Goal: Transaction & Acquisition: Download file/media

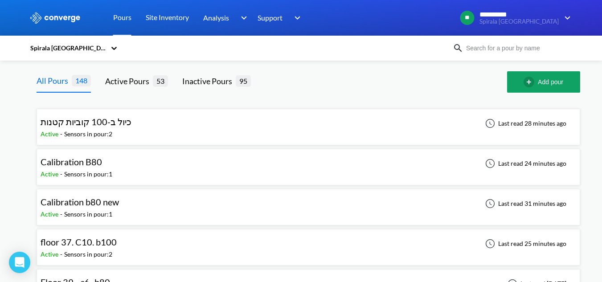
click at [118, 48] on icon at bounding box center [114, 48] width 9 height 9
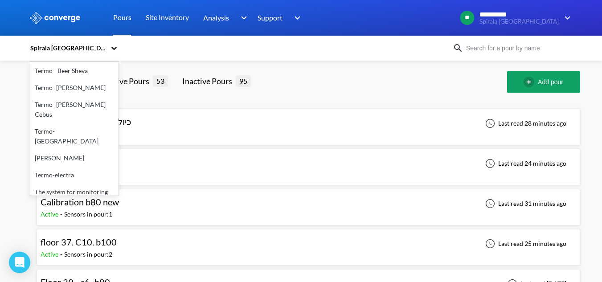
scroll to position [143, 0]
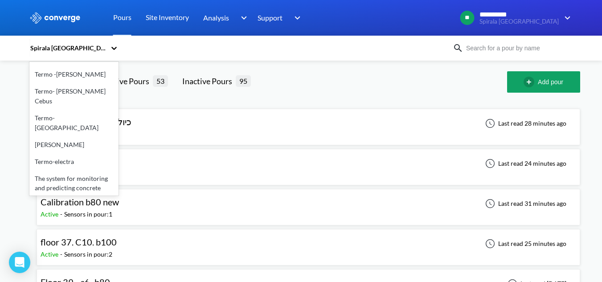
click at [67, 206] on div "Thermo-Kriyat Ata" at bounding box center [73, 214] width 89 height 17
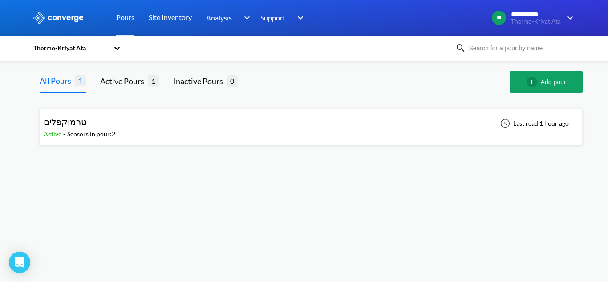
click at [188, 136] on div "טרמוקפלים Active - Sensors in pour: 2 Last read 1 hour ago" at bounding box center [311, 127] width 535 height 29
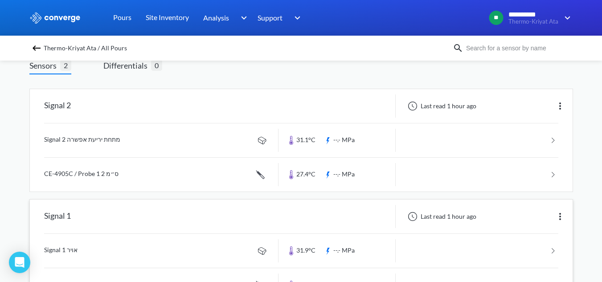
scroll to position [43, 0]
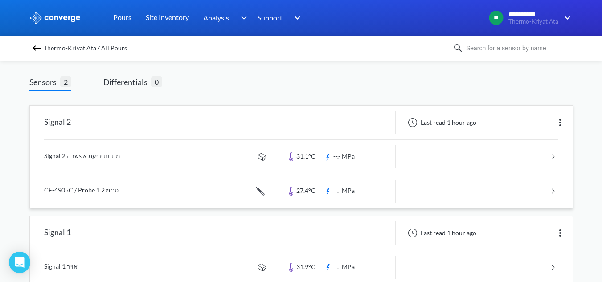
click at [225, 149] on link at bounding box center [301, 157] width 514 height 34
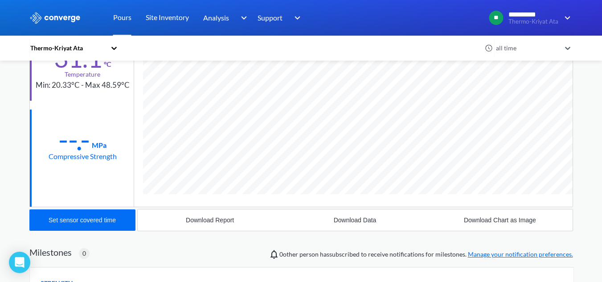
scroll to position [223, 0]
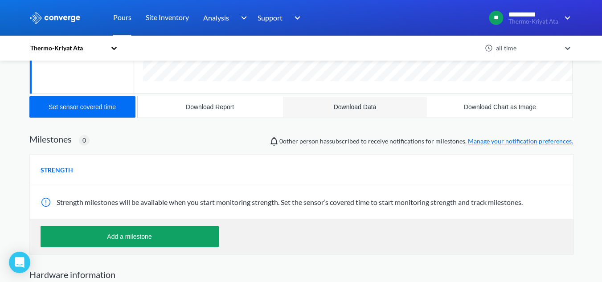
click at [380, 111] on button "Download Data" at bounding box center [354, 106] width 145 height 21
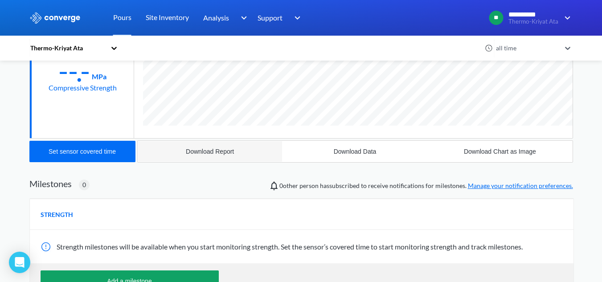
scroll to position [0, 0]
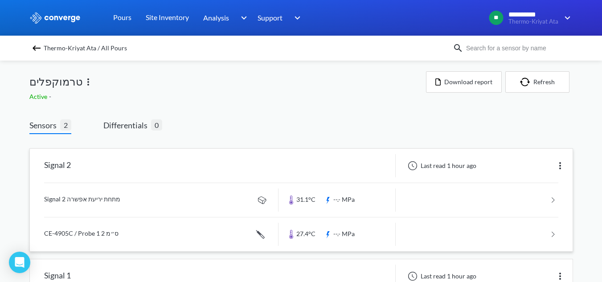
click at [80, 226] on link at bounding box center [301, 234] width 514 height 34
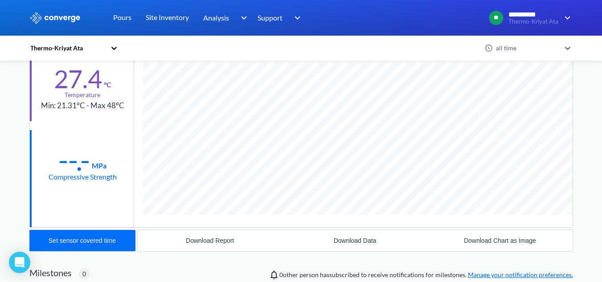
scroll to position [487, 543]
click at [358, 241] on div "Download Data" at bounding box center [355, 240] width 43 height 7
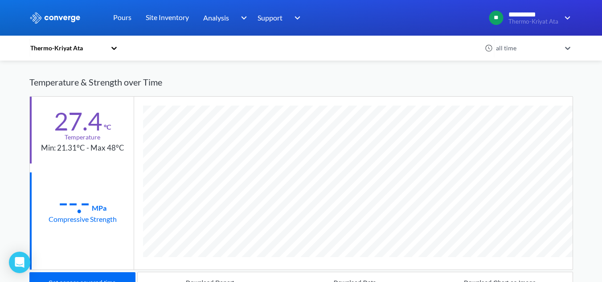
scroll to position [0, 0]
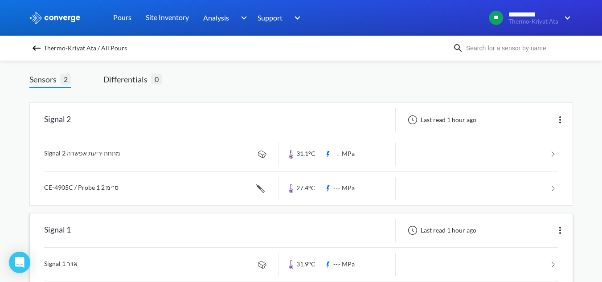
scroll to position [89, 0]
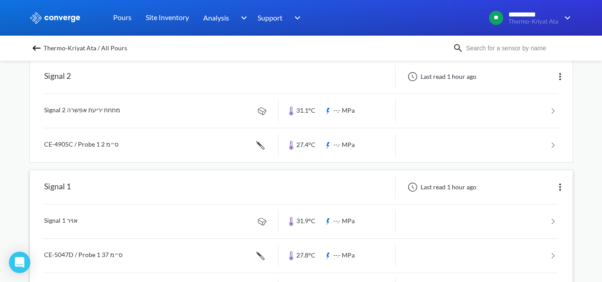
click at [104, 214] on link at bounding box center [301, 221] width 514 height 34
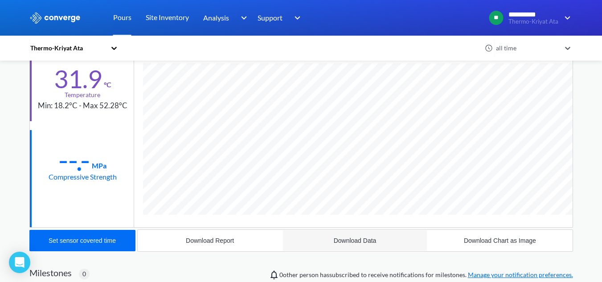
scroll to position [470, 543]
click at [356, 235] on button "Download Data" at bounding box center [354, 240] width 145 height 21
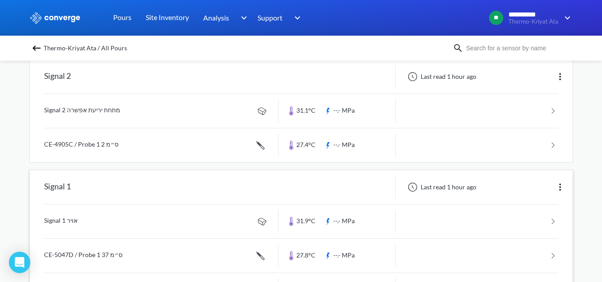
scroll to position [132, 0]
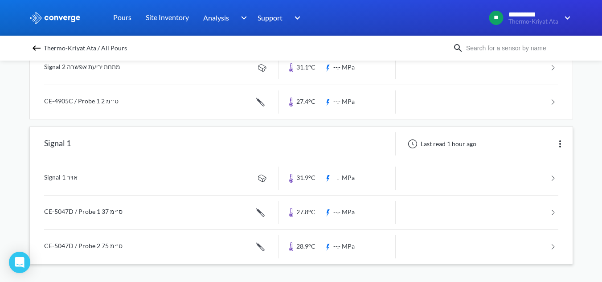
click at [147, 211] on link at bounding box center [301, 213] width 514 height 34
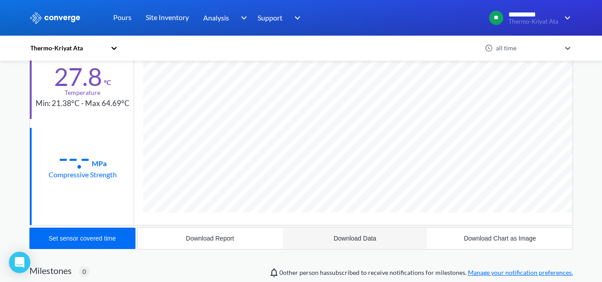
scroll to position [107, 0]
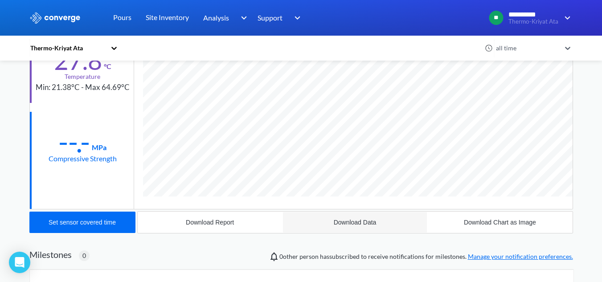
click at [365, 224] on div "Download Data" at bounding box center [355, 222] width 43 height 7
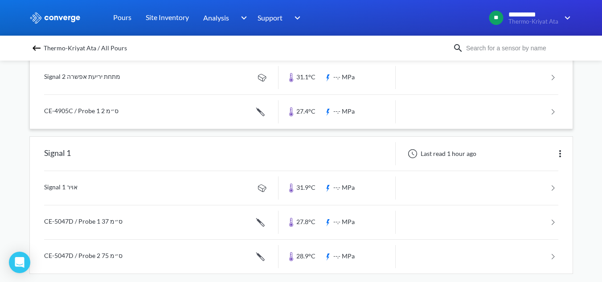
scroll to position [132, 0]
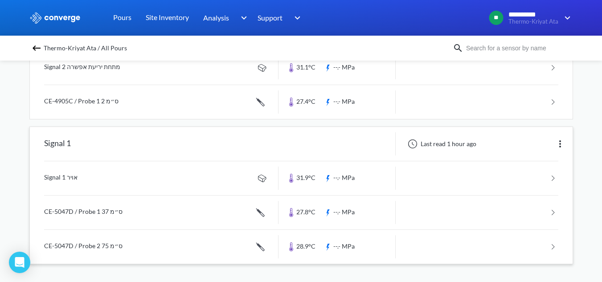
click at [102, 255] on link at bounding box center [301, 247] width 514 height 34
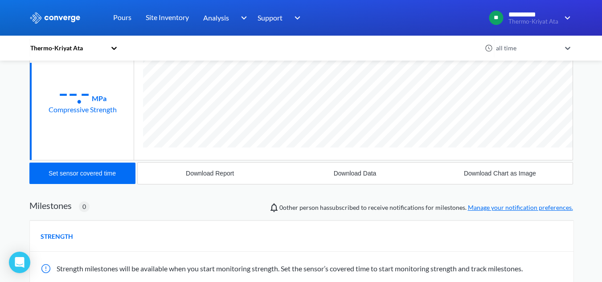
scroll to position [178, 0]
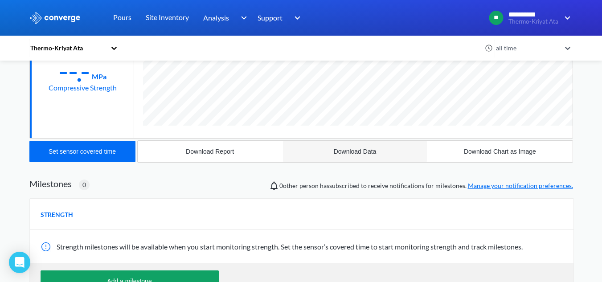
click at [345, 147] on button "Download Data" at bounding box center [354, 151] width 145 height 21
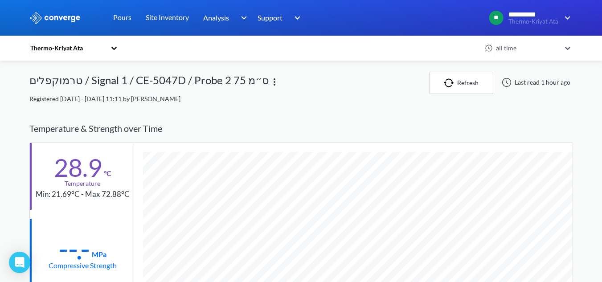
scroll to position [0, 0]
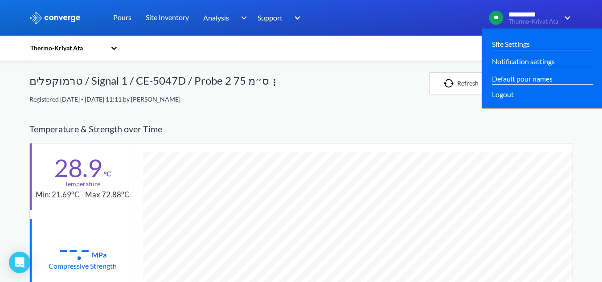
click at [556, 22] on span "Thermo-Kriyat Ata" at bounding box center [533, 21] width 50 height 7
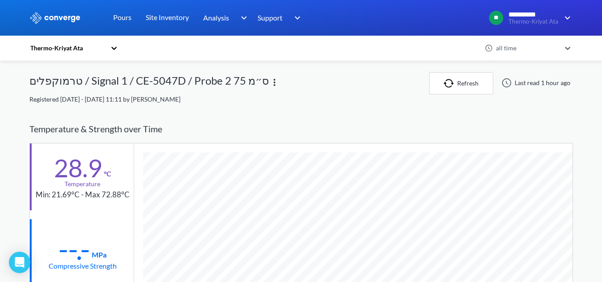
click at [575, 19] on div at bounding box center [301, 18] width 602 height 36
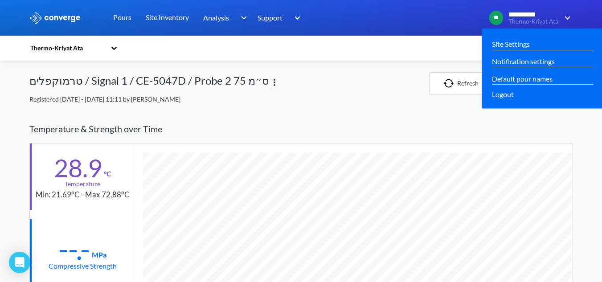
click at [568, 19] on img at bounding box center [565, 17] width 14 height 11
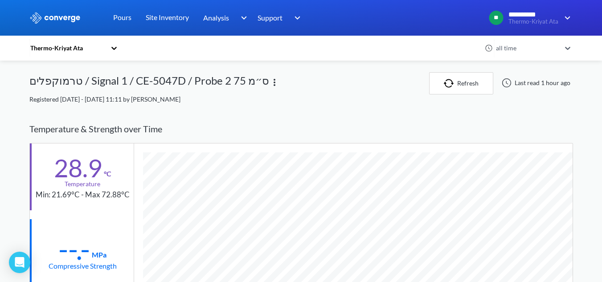
click at [94, 49] on div "Thermo-Kriyat Ata" at bounding box center [67, 48] width 77 height 10
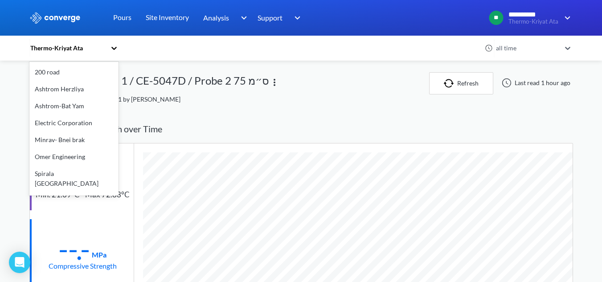
click at [67, 137] on div "Minrav- Bnei brak" at bounding box center [73, 139] width 89 height 17
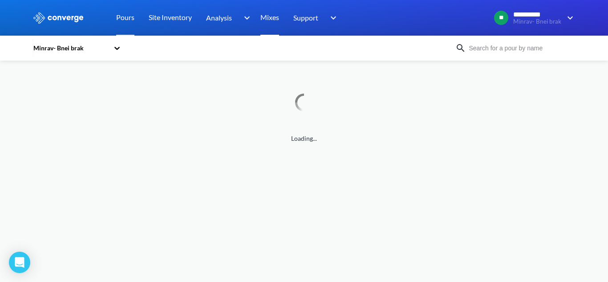
click at [269, 13] on link "Mixes" at bounding box center [270, 18] width 19 height 36
